Goal: Task Accomplishment & Management: Manage account settings

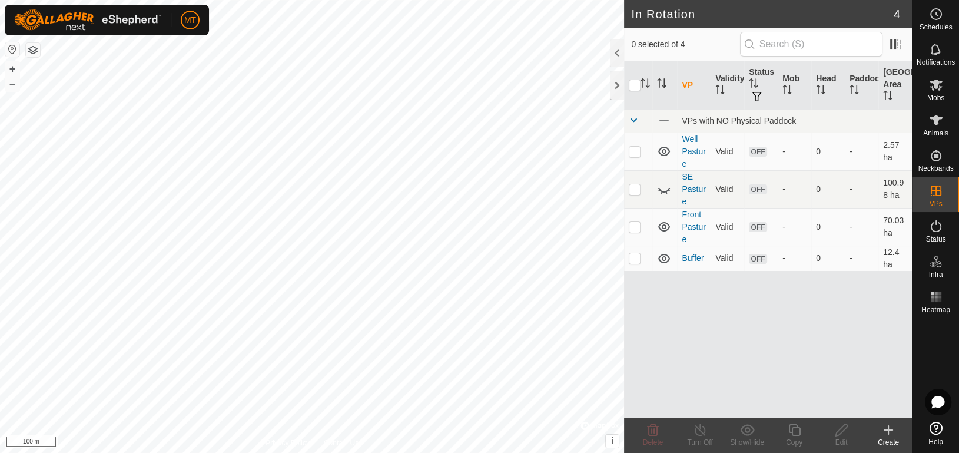
checkbox input "true"
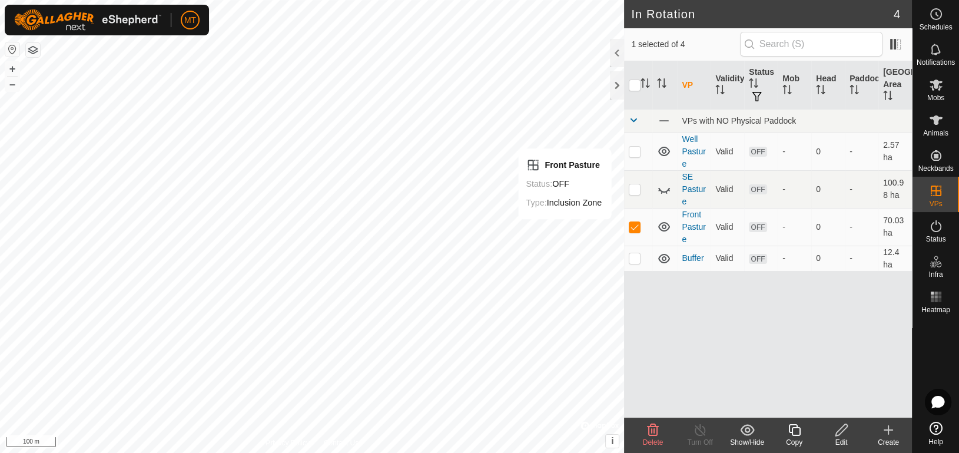
click at [846, 433] on icon at bounding box center [841, 430] width 15 height 14
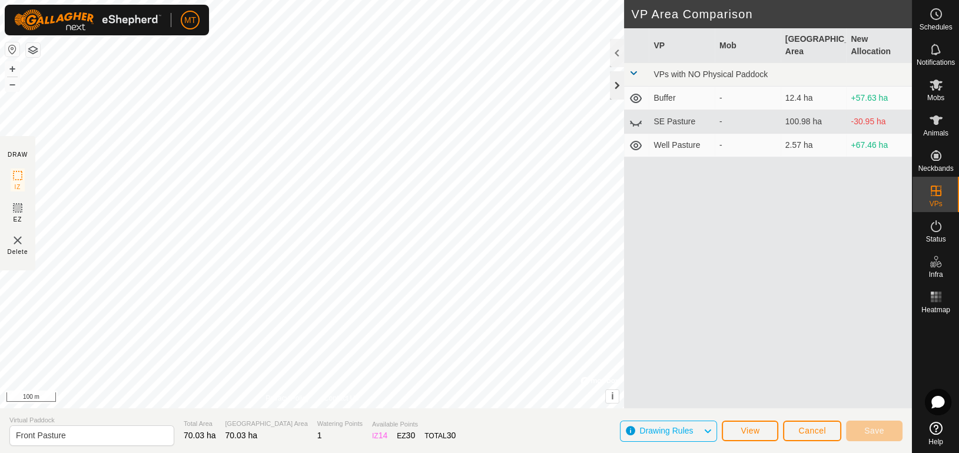
click at [614, 82] on div at bounding box center [617, 85] width 14 height 28
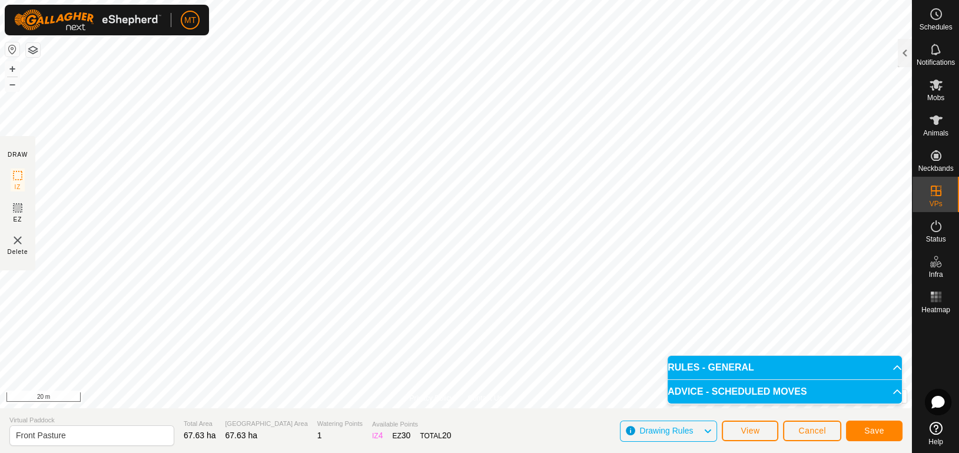
click at [668, 356] on body "MT Schedules Notifications Mobs Animals Neckbands VPs Status Infra Heatmap Help…" at bounding box center [479, 226] width 959 height 453
click at [879, 429] on span "Save" at bounding box center [874, 430] width 20 height 9
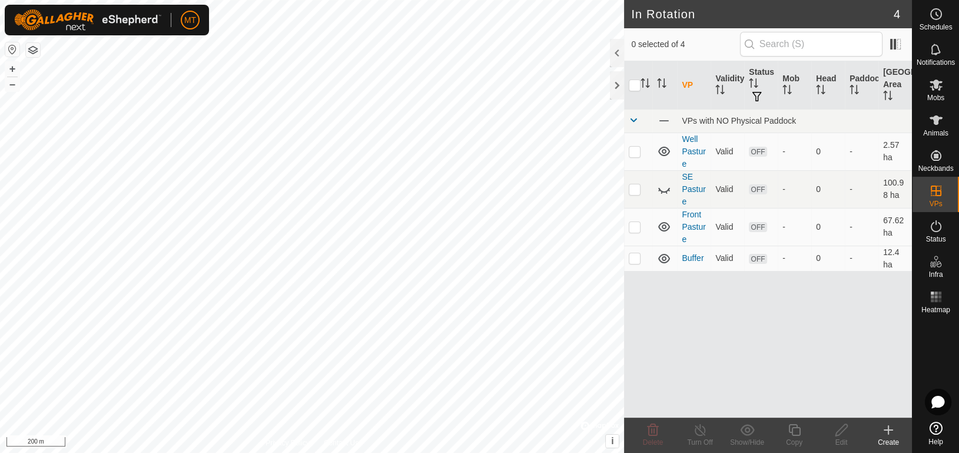
checkbox input "true"
click at [632, 226] on p-checkbox at bounding box center [635, 226] width 12 height 9
checkbox input "false"
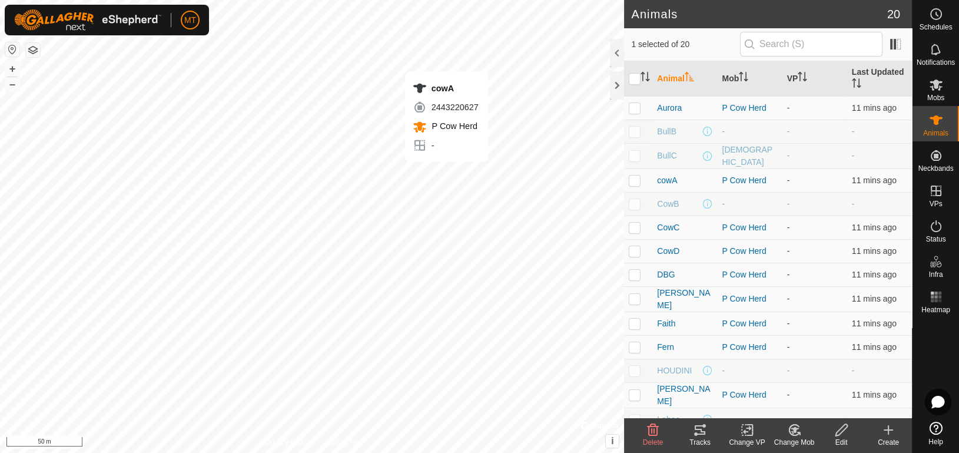
checkbox input "true"
checkbox input "false"
checkbox input "true"
click at [635, 107] on p-checkbox at bounding box center [635, 107] width 12 height 9
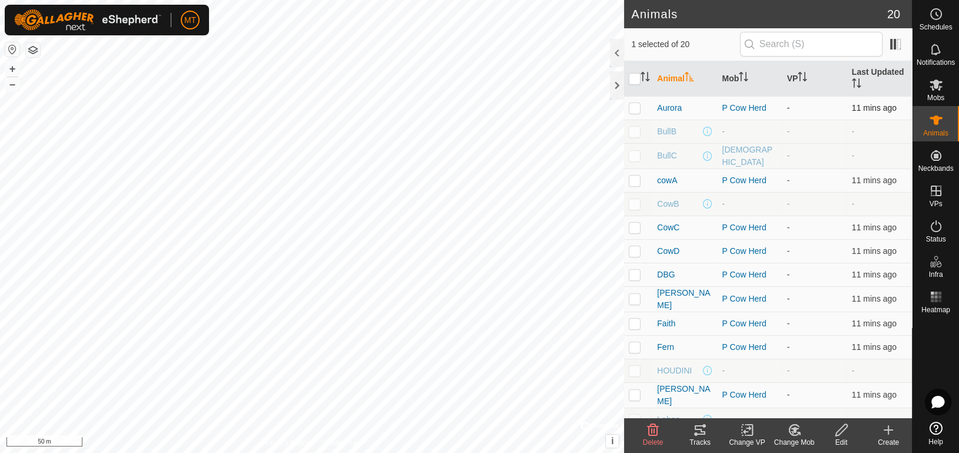
checkbox input "true"
click at [634, 181] on p-checkbox at bounding box center [635, 179] width 12 height 9
checkbox input "true"
click at [635, 226] on p-checkbox at bounding box center [635, 227] width 12 height 9
checkbox input "true"
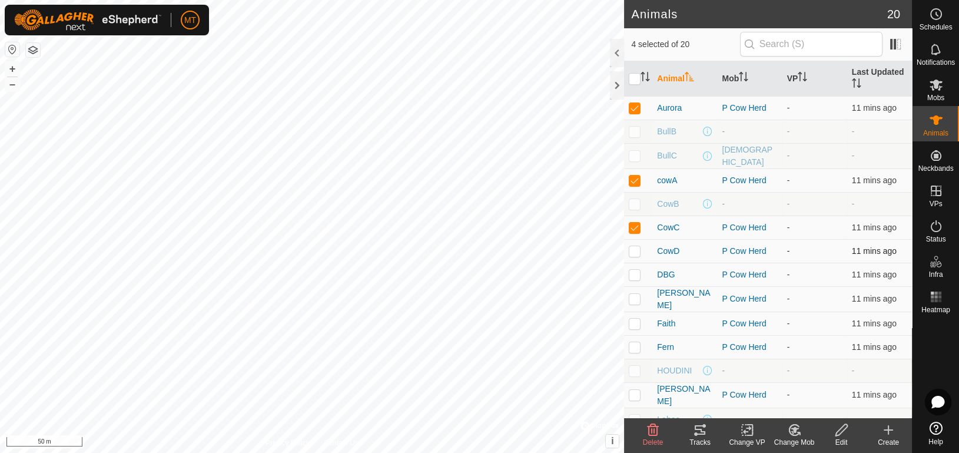
click at [632, 246] on p-checkbox at bounding box center [635, 250] width 12 height 9
checkbox input "true"
click at [631, 270] on p-checkbox at bounding box center [635, 274] width 12 height 9
checkbox input "true"
click at [634, 323] on p-checkbox at bounding box center [635, 323] width 12 height 9
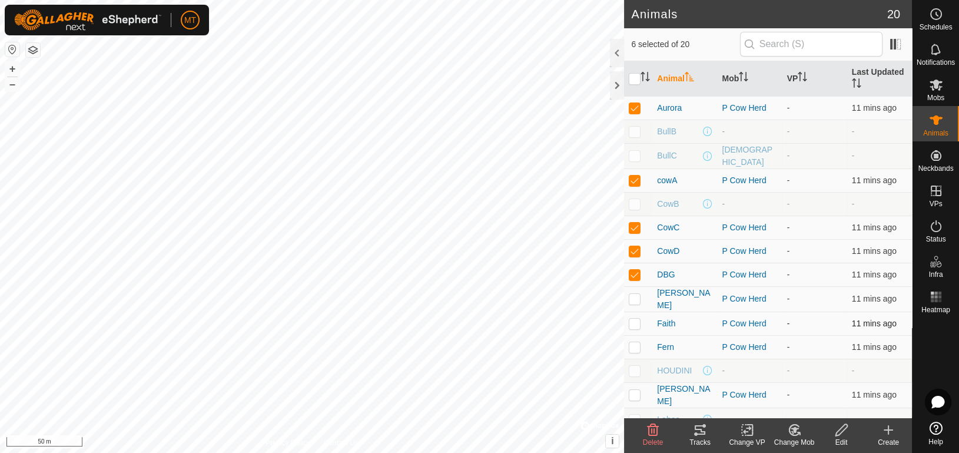
checkbox input "true"
click at [633, 342] on p-checkbox at bounding box center [635, 346] width 12 height 9
checkbox input "true"
click at [637, 390] on p-checkbox at bounding box center [635, 394] width 12 height 9
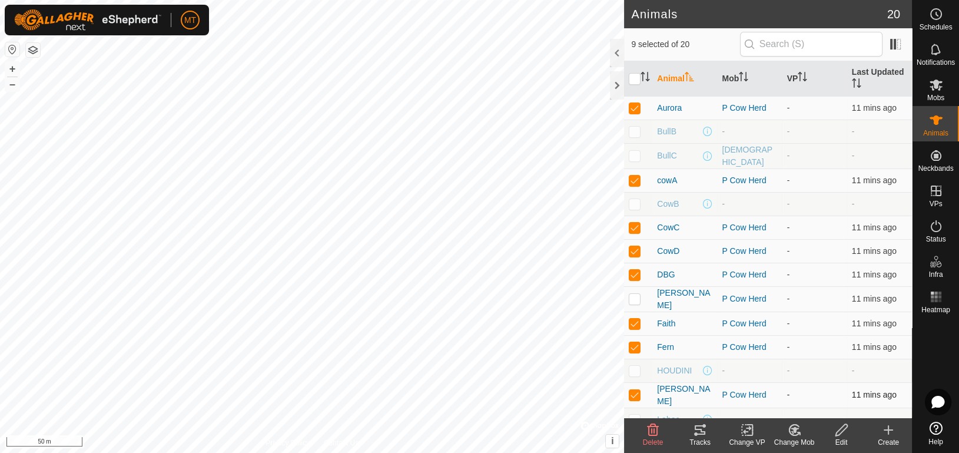
checkbox input "false"
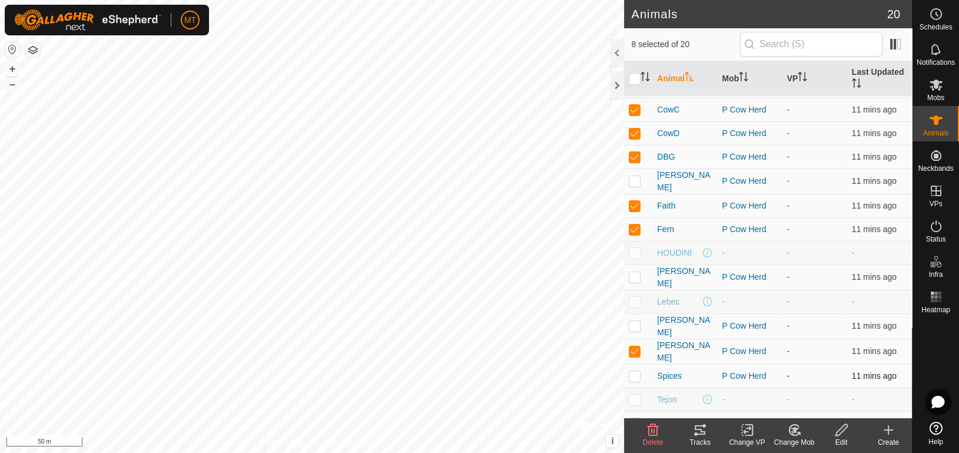
click at [637, 371] on p-checkbox at bounding box center [635, 375] width 12 height 9
checkbox input "true"
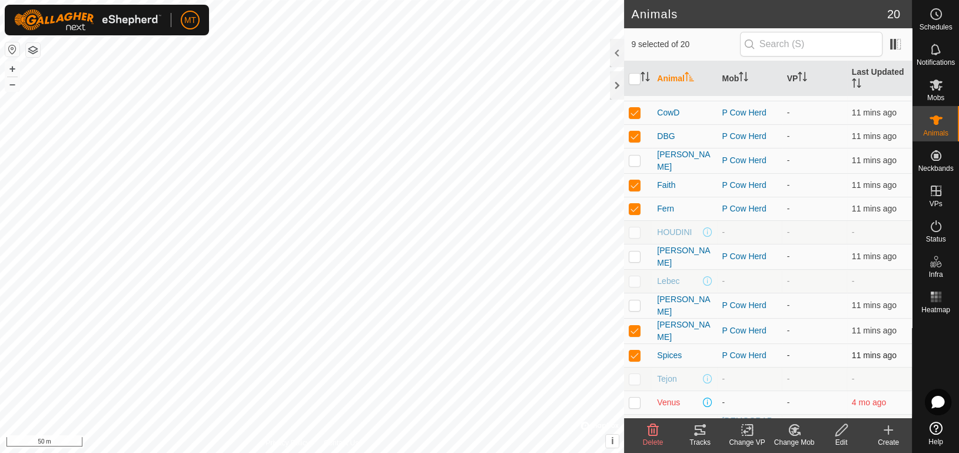
scroll to position [149, 0]
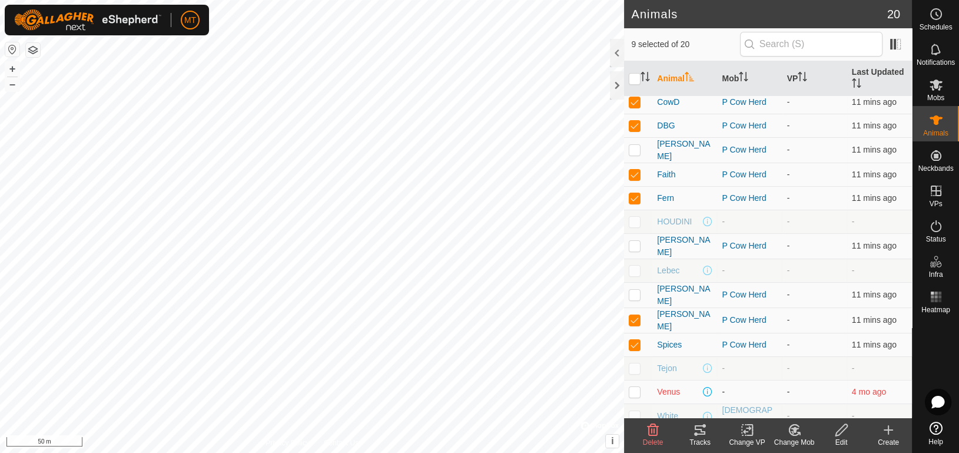
click at [631, 387] on p-checkbox at bounding box center [635, 391] width 12 height 9
checkbox input "false"
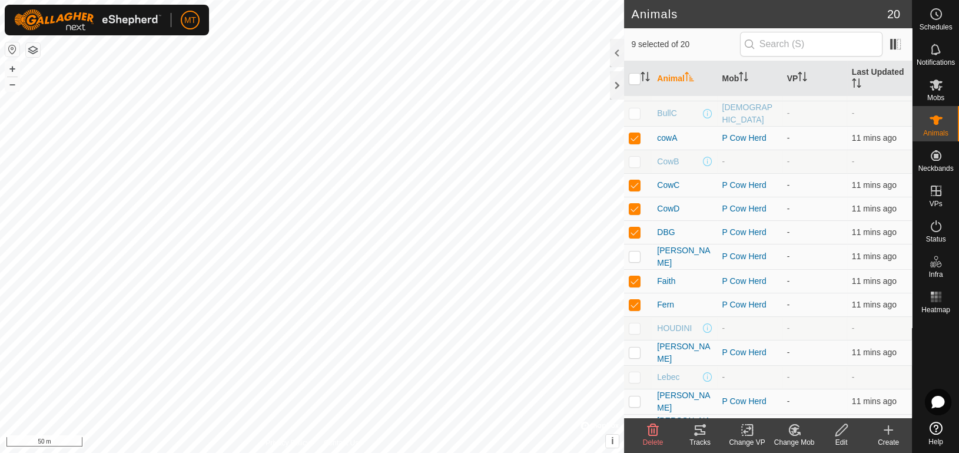
scroll to position [118, 0]
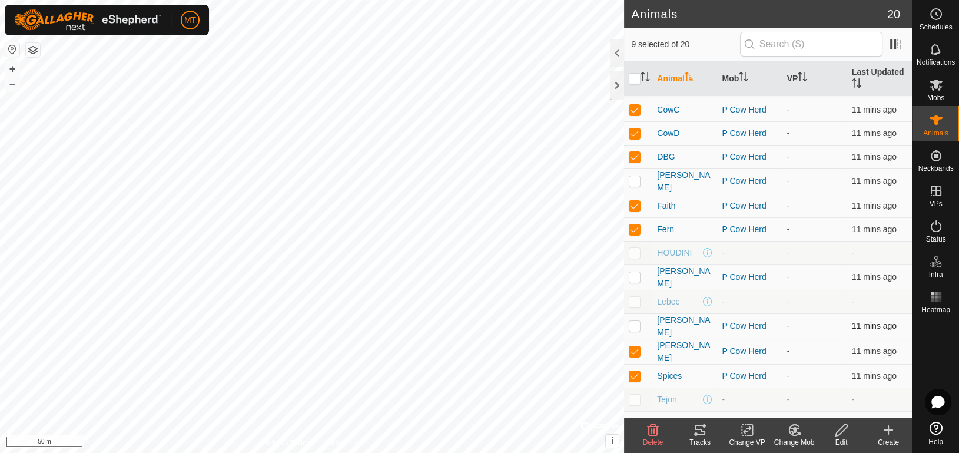
click at [634, 321] on p-checkbox at bounding box center [635, 325] width 12 height 9
checkbox input "true"
click at [740, 430] on icon at bounding box center [747, 430] width 15 height 14
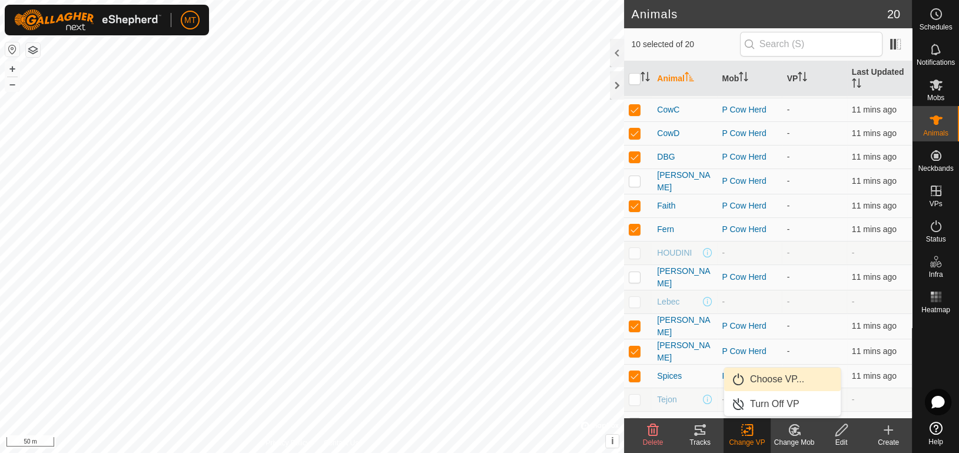
click at [754, 380] on link "Choose VP..." at bounding box center [782, 379] width 117 height 24
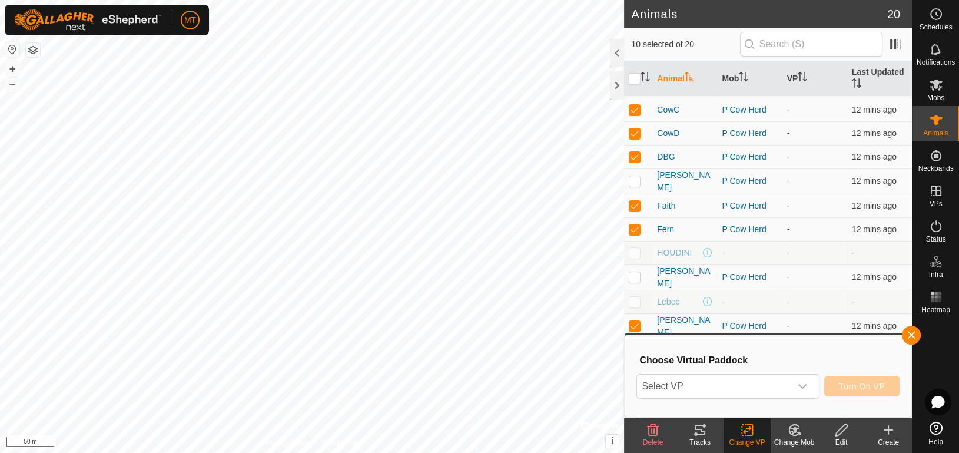
click at [754, 380] on span "Select VP" at bounding box center [713, 387] width 153 height 24
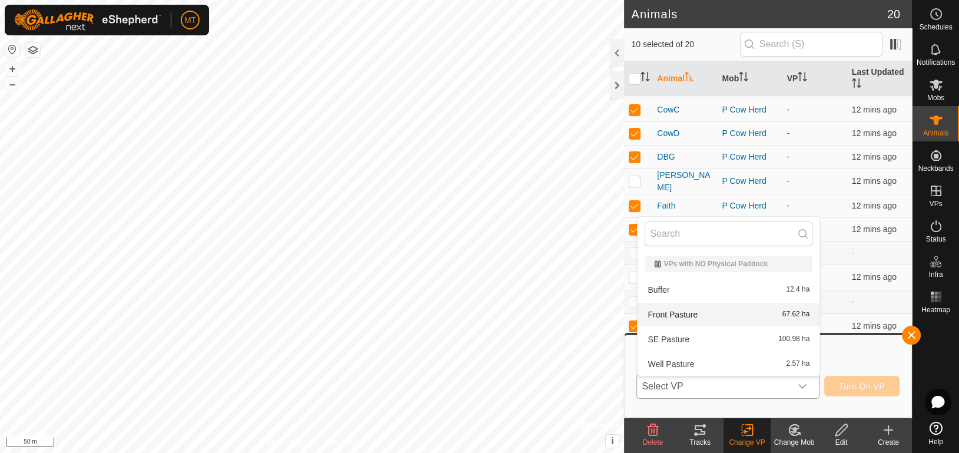
click at [704, 306] on li "Front Pasture 67.62 ha" at bounding box center [729, 315] width 182 height 24
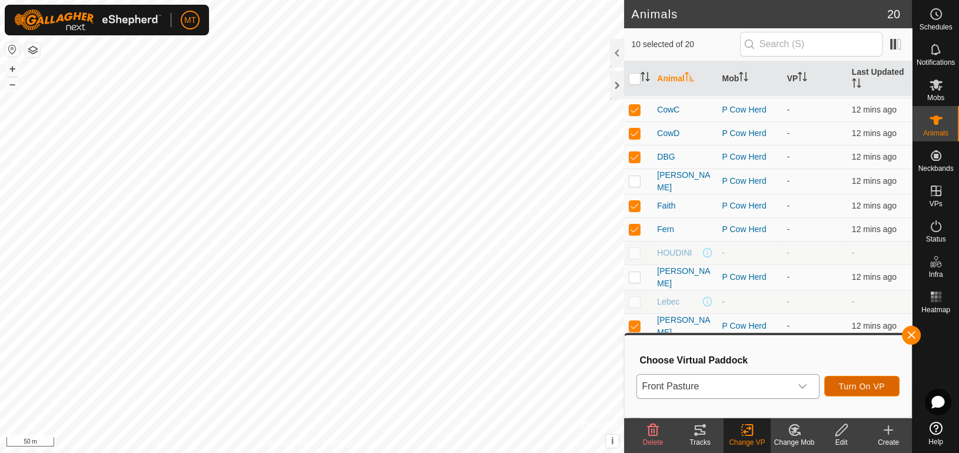
click at [887, 388] on button "Turn On VP" at bounding box center [861, 386] width 75 height 21
